Goal: Task Accomplishment & Management: Use online tool/utility

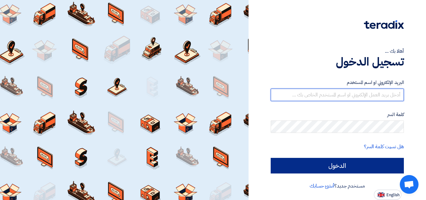
type input "[EMAIL_ADDRESS][DOMAIN_NAME]"
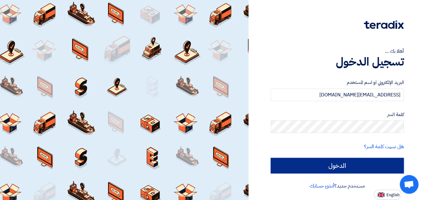
click at [353, 167] on input "الدخول" at bounding box center [337, 166] width 133 height 16
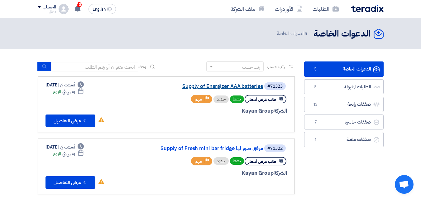
click at [224, 85] on link "Supply of Energizer AAA batteries" at bounding box center [201, 87] width 125 height 6
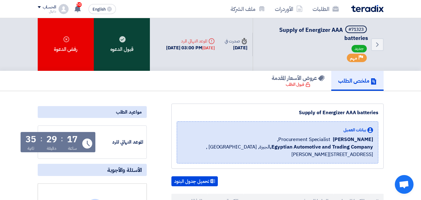
click at [117, 36] on div "قبول الدعوه" at bounding box center [122, 44] width 56 height 53
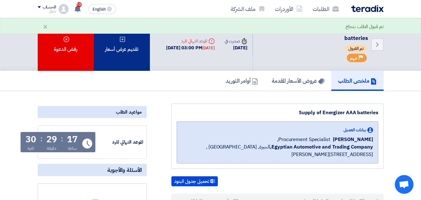
click at [128, 55] on div "تقديم عرض أسعار" at bounding box center [122, 44] width 56 height 53
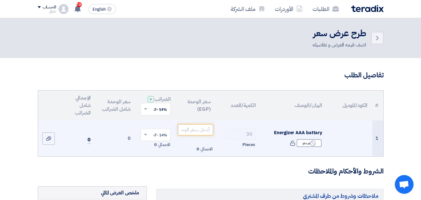
click at [312, 136] on span "Energizer AAA battary" at bounding box center [298, 132] width 48 height 7
copy td "Energizer AAA battary"
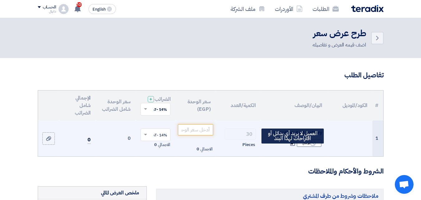
click at [294, 146] on icon at bounding box center [293, 143] width 6 height 6
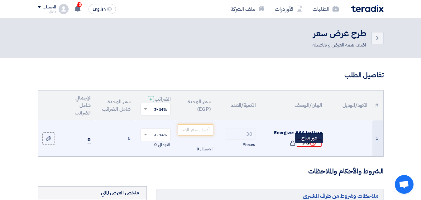
click at [316, 147] on div "Reject غير متاح" at bounding box center [309, 143] width 25 height 8
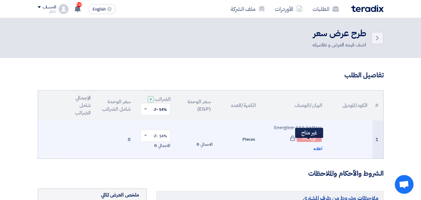
click at [313, 141] on icon "Reject" at bounding box center [313, 138] width 6 height 6
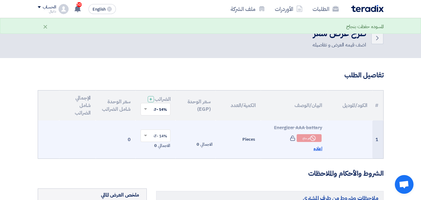
click at [316, 152] on span "اعاده" at bounding box center [318, 148] width 9 height 7
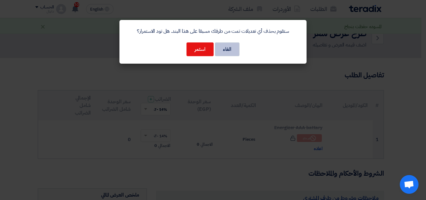
click at [221, 50] on button "الغاء" at bounding box center [227, 49] width 25 height 14
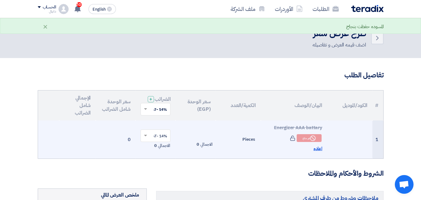
click at [316, 152] on span "اعاده" at bounding box center [318, 148] width 9 height 7
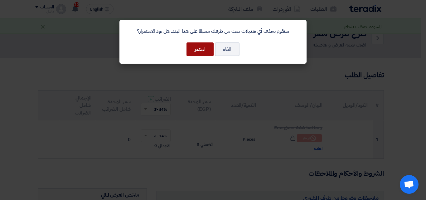
click at [198, 53] on button "استمر" at bounding box center [200, 49] width 27 height 14
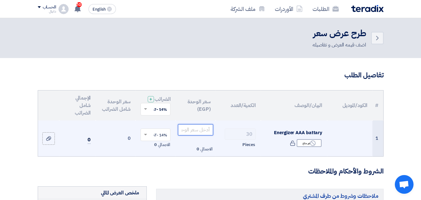
click at [190, 134] on input "number" at bounding box center [195, 129] width 35 height 11
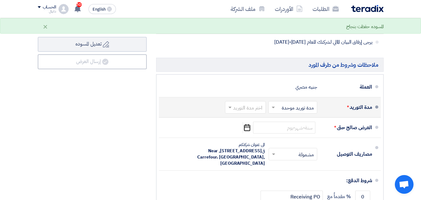
scroll to position [281, 0]
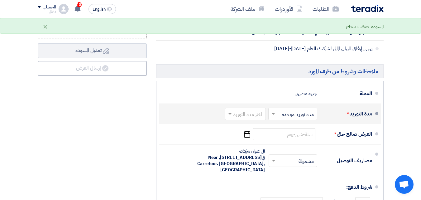
type input "65"
click at [284, 117] on input "text" at bounding box center [292, 114] width 46 height 9
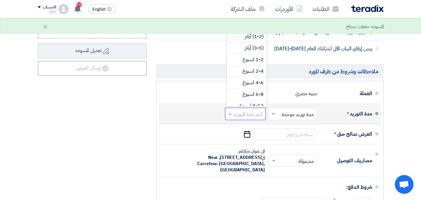
click at [253, 118] on input "text" at bounding box center [245, 114] width 38 height 9
click at [257, 52] on span "(3-5) أيام" at bounding box center [254, 47] width 19 height 7
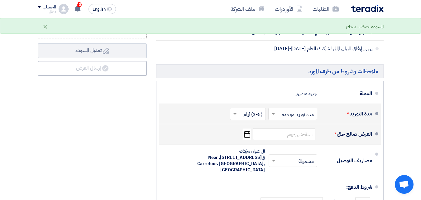
click at [251, 139] on icon "Pick a date" at bounding box center [247, 134] width 8 height 11
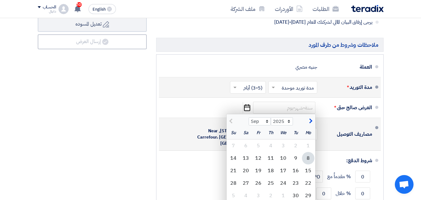
scroll to position [343, 0]
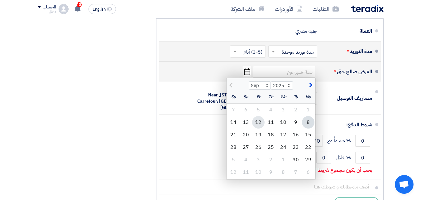
click at [261, 126] on div "12" at bounding box center [258, 122] width 12 height 12
type input "[DATE]"
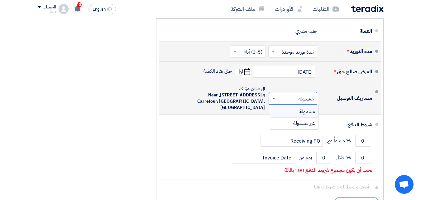
click at [275, 99] on span at bounding box center [273, 99] width 3 height 2
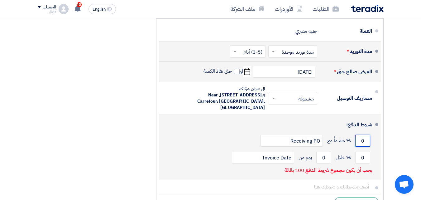
drag, startPoint x: 366, startPoint y: 148, endPoint x: 360, endPoint y: 150, distance: 6.3
click at [360, 147] on input "0" at bounding box center [363, 141] width 15 height 12
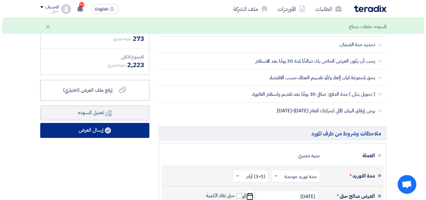
scroll to position [218, 0]
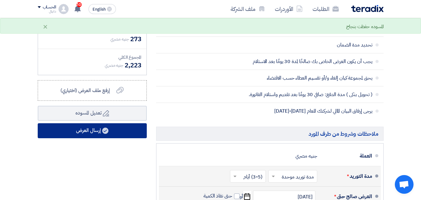
type input "100"
click at [88, 138] on button "إرسال العرض" at bounding box center [92, 130] width 109 height 15
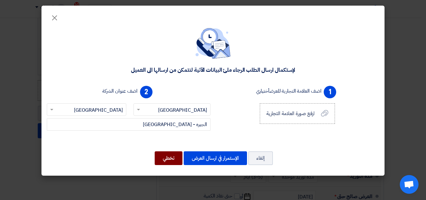
click at [162, 158] on button "تخطي" at bounding box center [169, 158] width 28 height 14
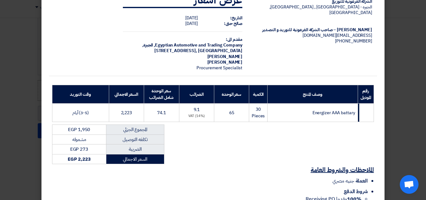
scroll to position [76, 0]
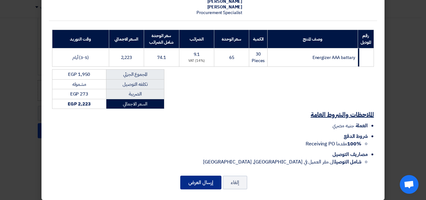
click at [207, 178] on button "إرسال العرض" at bounding box center [200, 183] width 41 height 14
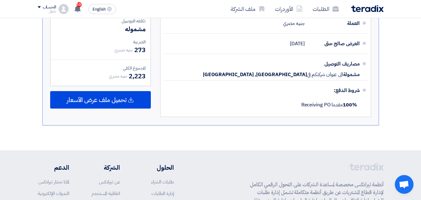
scroll to position [274, 0]
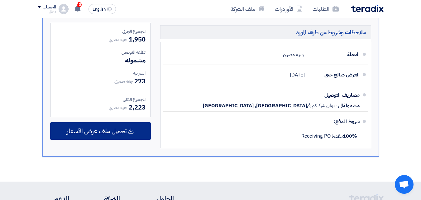
click at [110, 131] on span "تحميل ملف عرض الأسعار" at bounding box center [97, 131] width 60 height 6
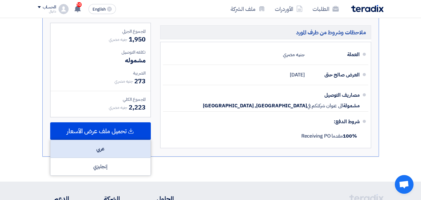
click at [105, 147] on div "عربي" at bounding box center [101, 149] width 100 height 18
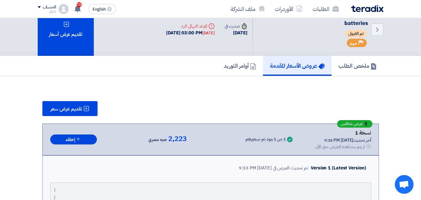
scroll to position [0, 0]
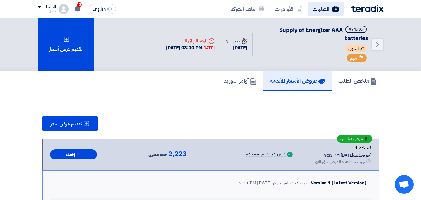
click at [320, 8] on link "الطلبات" at bounding box center [326, 9] width 36 height 15
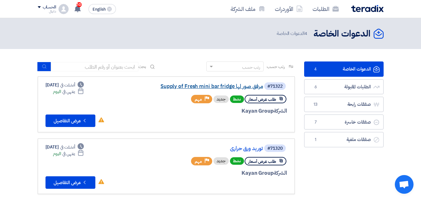
click at [240, 86] on link "Supply of Fresh mini bar fridge مرفق صور لها" at bounding box center [201, 87] width 125 height 6
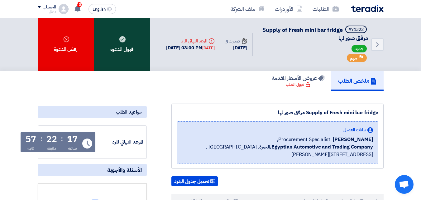
click at [114, 45] on div "قبول الدعوه" at bounding box center [122, 44] width 56 height 53
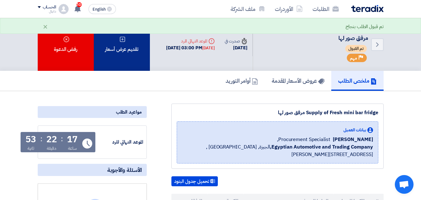
click at [131, 56] on div "تقديم عرض أسعار" at bounding box center [122, 44] width 56 height 53
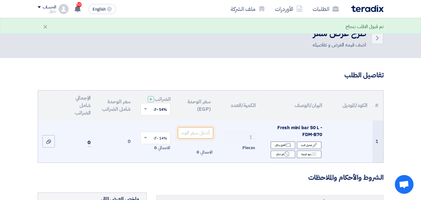
click at [289, 129] on span "Fresh mini bar 50 L - FDM-B70" at bounding box center [300, 131] width 45 height 14
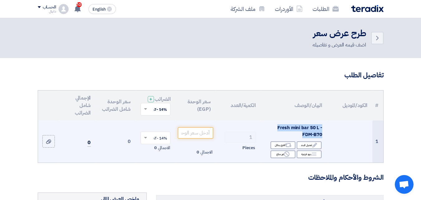
copy td "Fresh mini bar 50 L - FDM-B70"
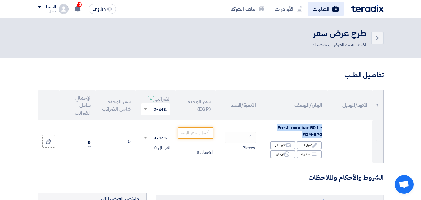
click at [324, 10] on link "الطلبات" at bounding box center [326, 9] width 36 height 15
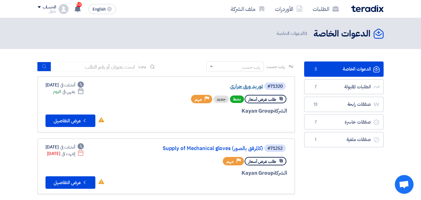
click at [249, 87] on link "توريد ورق حراري" at bounding box center [201, 87] width 125 height 6
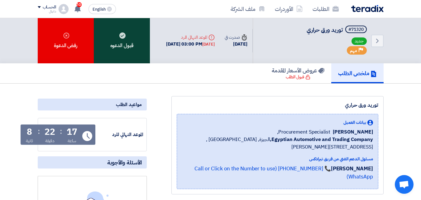
click at [136, 45] on div "قبول الدعوه" at bounding box center [122, 40] width 56 height 45
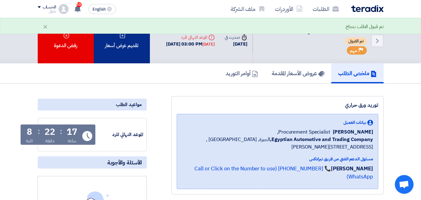
click at [131, 42] on div "تقديم عرض أسعار" at bounding box center [122, 40] width 56 height 45
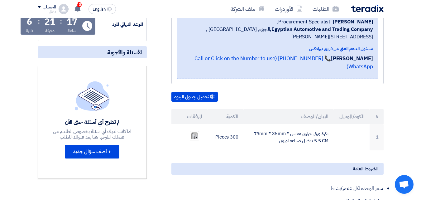
scroll to position [125, 0]
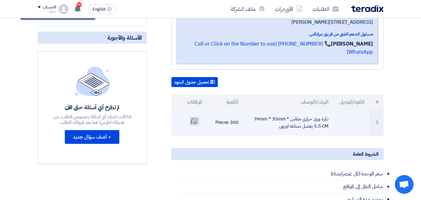
click at [193, 117] on img at bounding box center [194, 121] width 9 height 8
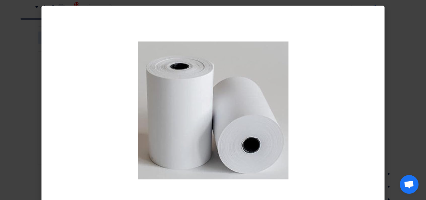
click at [413, 75] on modal-container at bounding box center [213, 100] width 426 height 200
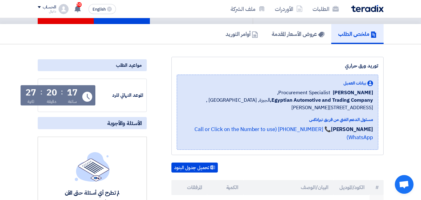
scroll to position [0, 0]
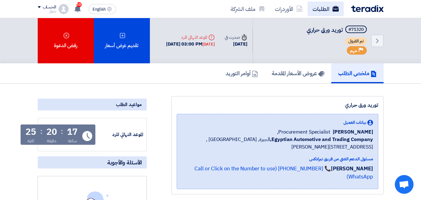
click at [329, 7] on link "الطلبات" at bounding box center [326, 9] width 36 height 15
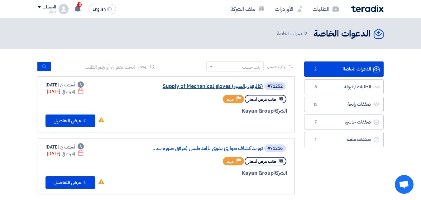
click at [236, 88] on link "Supply of Mechanical gloves (كالمرفق بالصور)" at bounding box center [201, 87] width 125 height 6
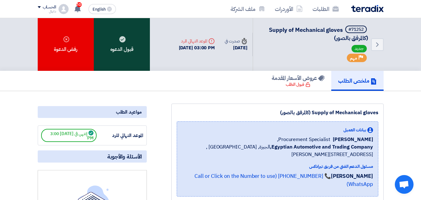
click at [123, 43] on div "قبول الدعوه" at bounding box center [122, 44] width 56 height 53
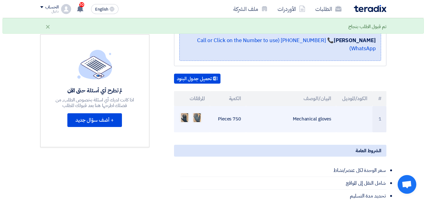
scroll to position [125, 0]
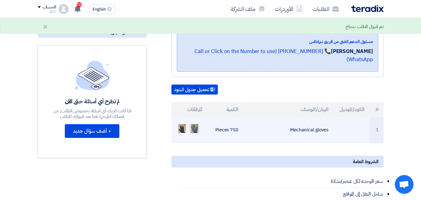
click at [193, 123] on img at bounding box center [194, 128] width 9 height 11
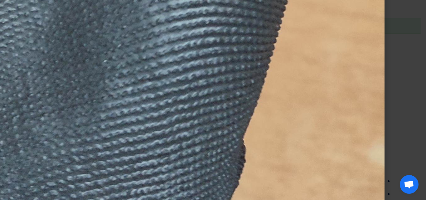
scroll to position [936, 0]
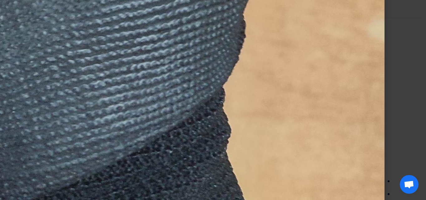
click at [406, 83] on modal-container at bounding box center [213, 100] width 426 height 200
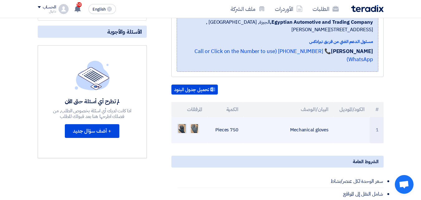
click at [181, 123] on img at bounding box center [182, 128] width 9 height 11
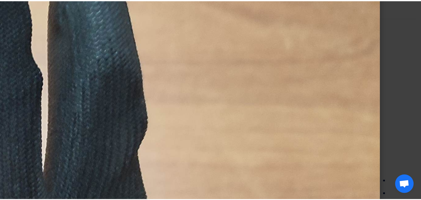
scroll to position [289, 0]
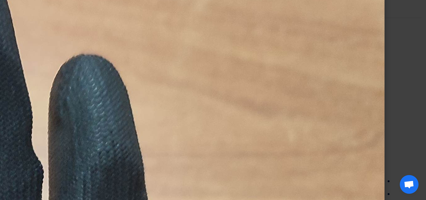
click at [416, 43] on modal-container at bounding box center [213, 100] width 426 height 200
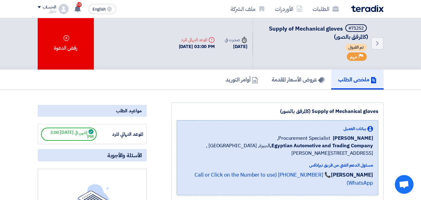
scroll to position [156, 0]
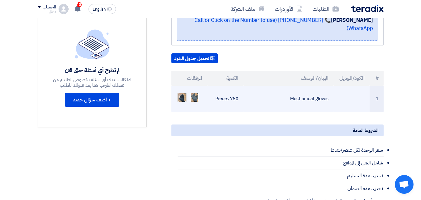
click at [337, 89] on td at bounding box center [352, 99] width 36 height 26
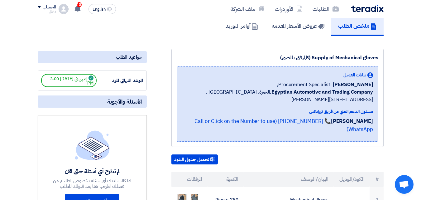
scroll to position [0, 0]
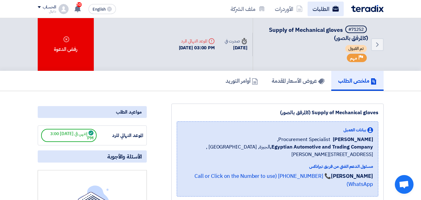
click at [334, 7] on use at bounding box center [336, 9] width 6 height 6
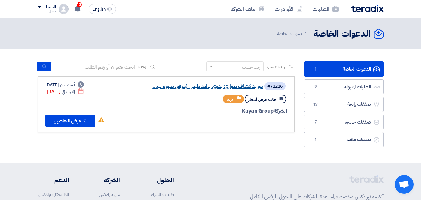
click at [218, 87] on link "توريد كشاف طوارئ يدوى بالمغناطيس (مرفق صورة ب..." at bounding box center [201, 87] width 125 height 6
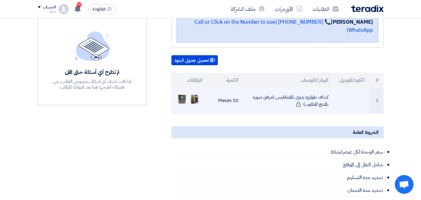
scroll to position [125, 0]
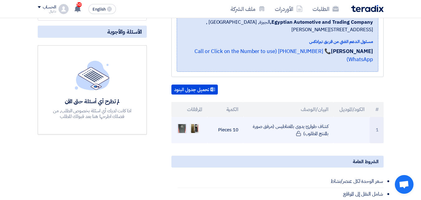
click at [183, 121] on img at bounding box center [182, 128] width 9 height 15
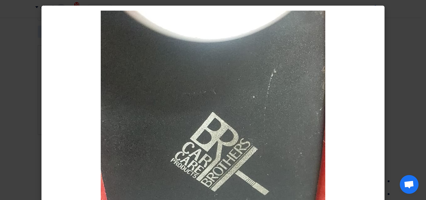
click at [413, 54] on modal-container at bounding box center [213, 100] width 426 height 200
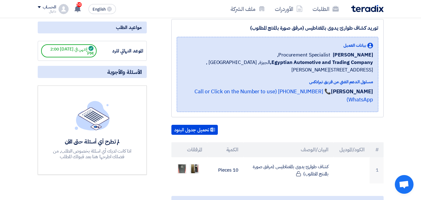
scroll to position [0, 0]
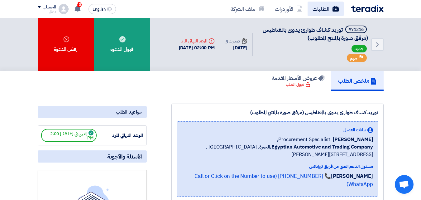
click at [315, 7] on link "الطلبات" at bounding box center [326, 9] width 36 height 15
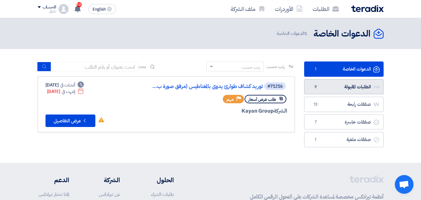
click at [344, 83] on link "الطلبات المقبولة الطلبات المقبولة 9" at bounding box center [345, 86] width 80 height 15
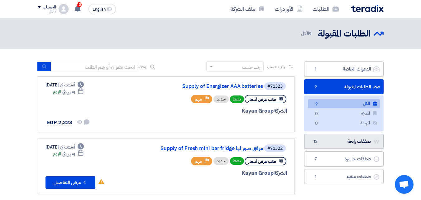
click at [338, 138] on link "صفقات رابحة صفقات رابحة 13" at bounding box center [345, 141] width 80 height 15
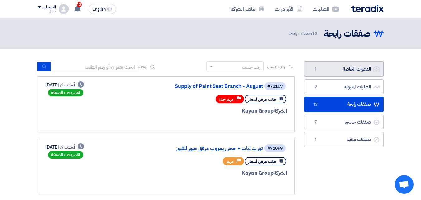
click at [366, 68] on link "الدعوات الخاصة الدعوات الخاصة 1" at bounding box center [345, 68] width 80 height 15
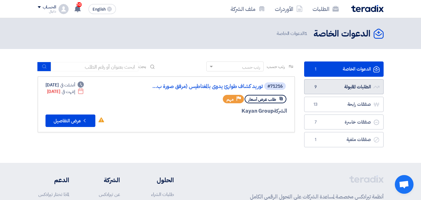
click at [356, 88] on link "الطلبات المقبولة الطلبات المقبولة 9" at bounding box center [345, 86] width 80 height 15
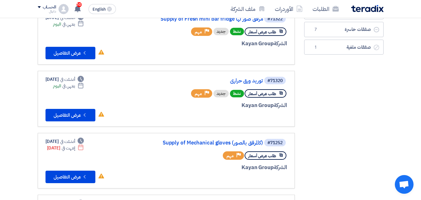
scroll to position [156, 0]
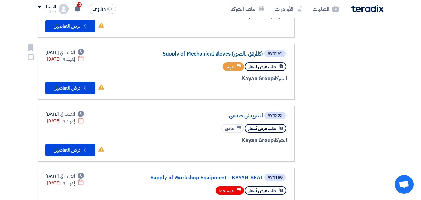
click at [237, 53] on link "Supply of Mechanical gloves (كالمرفق بالصور)" at bounding box center [201, 54] width 125 height 6
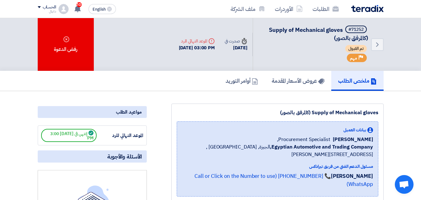
click at [231, 41] on div "Time صدرت في" at bounding box center [236, 41] width 22 height 7
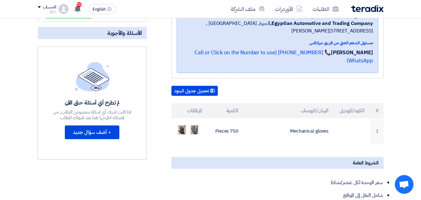
scroll to position [94, 0]
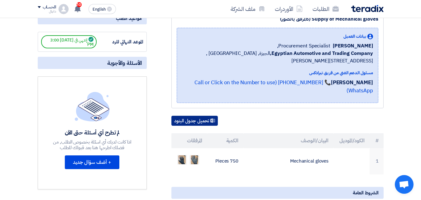
click at [196, 116] on button "تحميل جدول البنود" at bounding box center [195, 121] width 46 height 10
